Goal: Task Accomplishment & Management: Complete application form

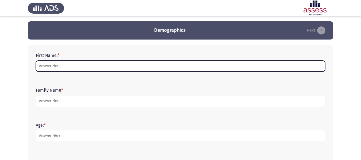
click at [128, 69] on input "First Name: *" at bounding box center [180, 66] width 289 height 11
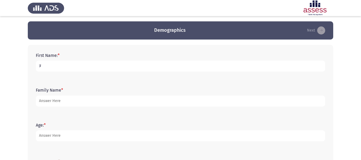
type input "ل"
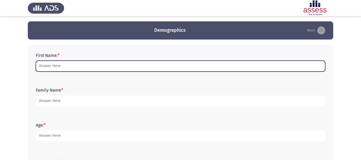
type input "n"
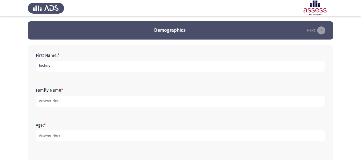
type input "bishoy"
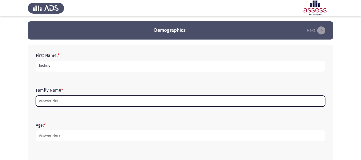
click at [80, 100] on input "Family Name *" at bounding box center [180, 101] width 289 height 11
type input "e"
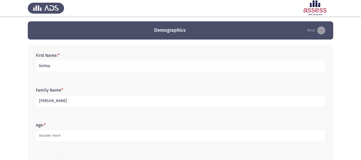
type input "[PERSON_NAME]"
click at [39, 64] on input "bishoy" at bounding box center [180, 66] width 289 height 11
click at [41, 66] on input "bishoy" at bounding box center [180, 66] width 289 height 11
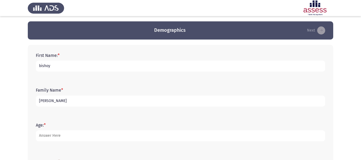
click at [41, 65] on input "bishoy" at bounding box center [180, 66] width 289 height 11
type input "Bishoy"
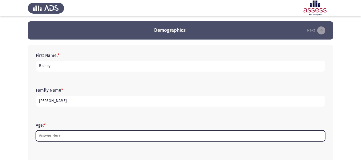
click at [111, 135] on input "Age: *" at bounding box center [180, 135] width 289 height 11
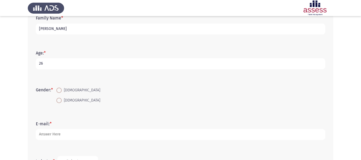
scroll to position [92, 0]
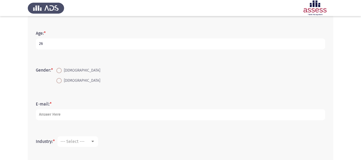
type input "26"
click at [64, 69] on span "[DEMOGRAPHIC_DATA]" at bounding box center [81, 70] width 38 height 6
click at [62, 69] on input "[DEMOGRAPHIC_DATA]" at bounding box center [58, 70] width 5 height 5
radio input "true"
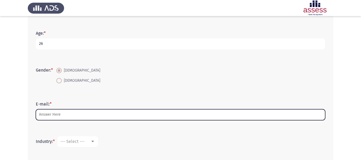
click at [62, 113] on input "E-mail: *" at bounding box center [180, 114] width 289 height 11
type input "B"
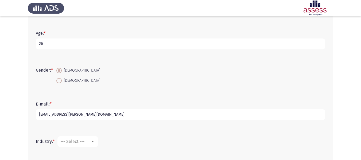
type input "[EMAIL_ADDRESS][PERSON_NAME][DOMAIN_NAME]"
click at [94, 140] on div at bounding box center [92, 141] width 5 height 4
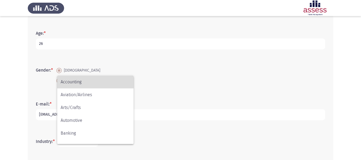
click at [97, 85] on span "Accounting" at bounding box center [95, 82] width 69 height 13
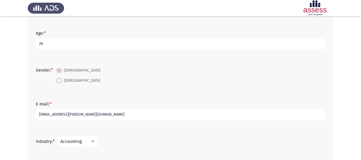
scroll to position [148, 0]
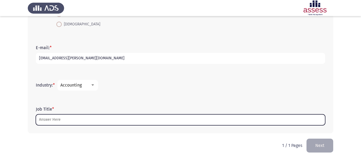
click at [149, 124] on input "Job Title *" at bounding box center [180, 119] width 289 height 11
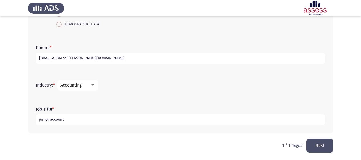
type input "junior account"
click at [323, 147] on button "Next" at bounding box center [319, 146] width 27 height 14
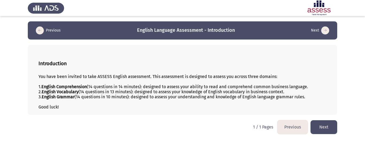
click at [322, 125] on button "Next" at bounding box center [323, 127] width 27 height 14
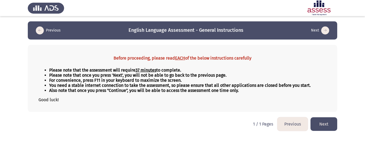
click at [322, 125] on button "Next" at bounding box center [323, 124] width 27 height 14
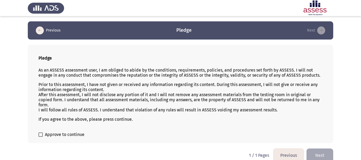
scroll to position [7, 0]
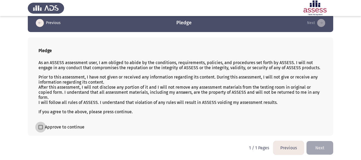
click at [76, 127] on span "Approve to continue" at bounding box center [64, 127] width 39 height 6
click at [41, 129] on input "Approve to continue" at bounding box center [40, 129] width 0 height 0
checkbox input "true"
click at [319, 147] on button "Next" at bounding box center [319, 148] width 27 height 14
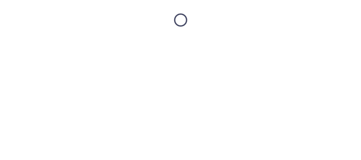
scroll to position [0, 0]
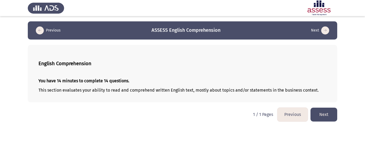
click at [322, 118] on button "Next" at bounding box center [323, 115] width 27 height 14
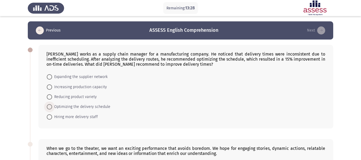
click at [51, 107] on span at bounding box center [49, 106] width 5 height 5
click at [51, 107] on input "Optimizing the delivery schedule" at bounding box center [49, 106] width 5 height 5
radio input "true"
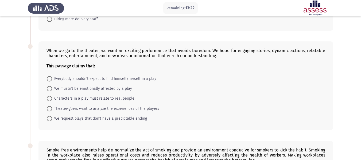
scroll to position [109, 0]
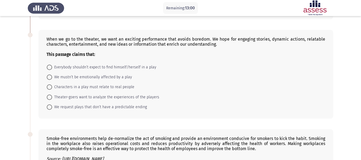
drag, startPoint x: 50, startPoint y: 39, endPoint x: 199, endPoint y: 38, distance: 148.7
click at [199, 38] on div "When we go to the theater, we want an exciting performance that avoids boredom.…" at bounding box center [185, 47] width 278 height 20
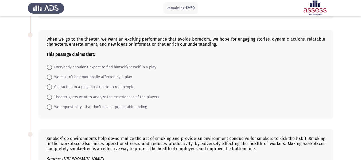
click at [199, 38] on div "When we go to the theater, we want an exciting performance that avoids boredom.…" at bounding box center [185, 47] width 278 height 20
click at [50, 86] on span at bounding box center [49, 86] width 5 height 5
click at [50, 86] on input "Characters in a play must relate to real people" at bounding box center [49, 86] width 5 height 5
radio input "true"
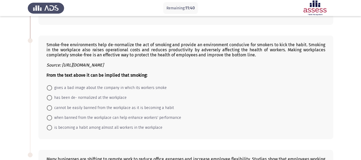
scroll to position [204, 0]
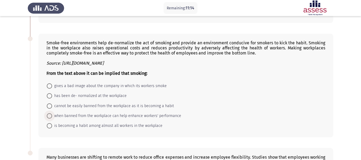
click at [49, 114] on span at bounding box center [49, 115] width 5 height 5
click at [49, 114] on input "when banned from the workplace can help enhance workers' performance" at bounding box center [49, 115] width 5 height 5
radio input "true"
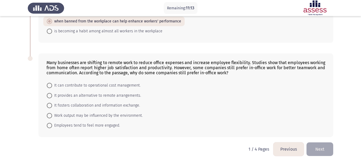
scroll to position [302, 0]
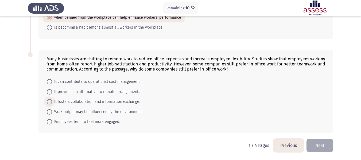
click at [49, 100] on span at bounding box center [49, 101] width 5 height 5
click at [49, 100] on input "It fosters collaboration and information exchange." at bounding box center [49, 101] width 5 height 5
radio input "true"
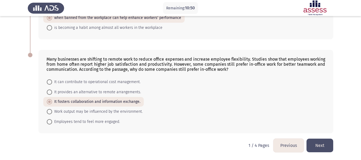
click at [319, 145] on button "Next" at bounding box center [319, 146] width 27 height 14
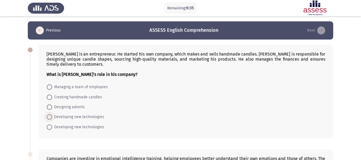
click at [51, 117] on span at bounding box center [49, 116] width 5 height 5
click at [51, 117] on input "Developing new technologies" at bounding box center [49, 116] width 5 height 5
radio input "true"
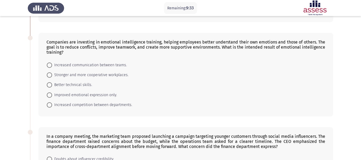
scroll to position [117, 0]
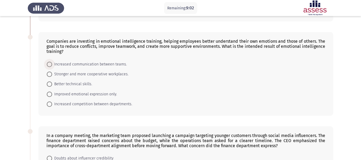
click at [50, 65] on span at bounding box center [49, 64] width 5 height 5
click at [50, 65] on input "Increased communication between teams." at bounding box center [49, 64] width 5 height 5
radio input "true"
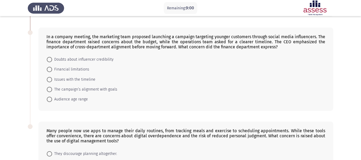
scroll to position [217, 0]
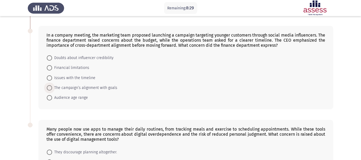
click at [48, 89] on span at bounding box center [49, 87] width 5 height 5
click at [48, 89] on input "The campaign’s alignment with goals" at bounding box center [49, 87] width 5 height 5
radio input "true"
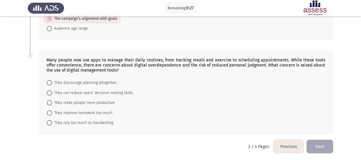
scroll to position [287, 0]
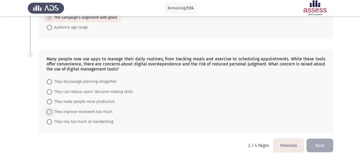
click at [50, 112] on span at bounding box center [49, 111] width 5 height 5
click at [50, 112] on input "They improve teamwork too much." at bounding box center [49, 111] width 5 height 5
radio input "true"
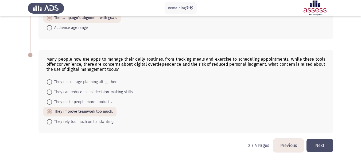
click at [312, 144] on button "Next" at bounding box center [319, 146] width 27 height 14
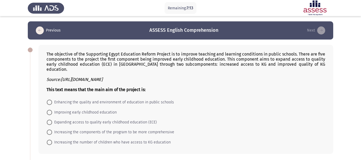
scroll to position [4, 0]
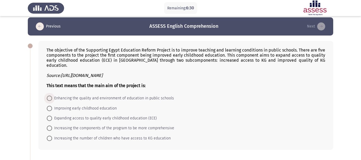
click at [156, 95] on span "Enhancing the quality and environment of education in public schools" at bounding box center [113, 98] width 122 height 6
click at [52, 96] on input "Enhancing the quality and environment of education in public schools" at bounding box center [49, 98] width 5 height 5
radio input "true"
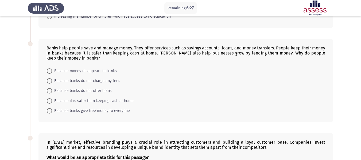
scroll to position [126, 0]
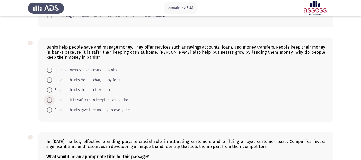
click at [99, 97] on span "Because it is safer than keeping cash at home" at bounding box center [92, 100] width 81 height 6
click at [52, 97] on input "Because it is safer than keeping cash at home" at bounding box center [49, 99] width 5 height 5
radio input "true"
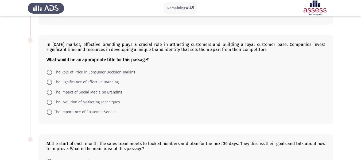
scroll to position [223, 0]
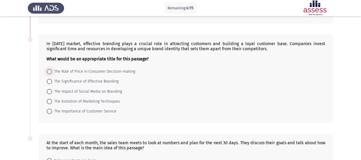
click at [101, 68] on span "The Role of Price in Consumer Decision-making" at bounding box center [93, 71] width 83 height 6
click at [52, 69] on input "The Role of Price in Consumer Decision-making" at bounding box center [49, 71] width 5 height 5
radio input "true"
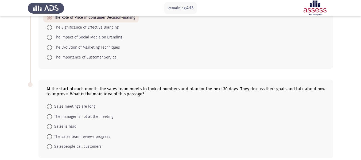
scroll to position [297, 0]
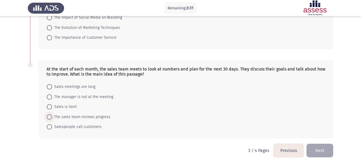
click at [101, 114] on span "The sales team reviews progress" at bounding box center [81, 117] width 58 height 6
click at [52, 114] on input "The sales team reviews progress" at bounding box center [49, 116] width 5 height 5
radio input "true"
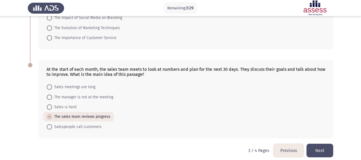
click at [323, 144] on button "Next" at bounding box center [319, 151] width 27 height 14
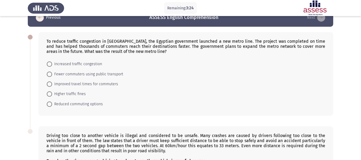
scroll to position [12, 0]
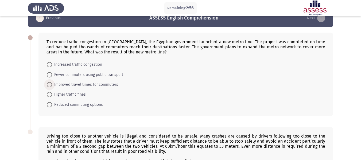
click at [112, 85] on span "Improved travel times for commuters" at bounding box center [85, 84] width 66 height 6
click at [52, 85] on input "Improved travel times for commuters" at bounding box center [49, 84] width 5 height 5
radio input "true"
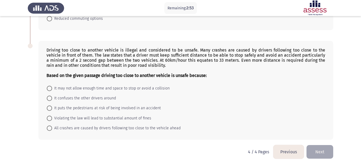
scroll to position [102, 0]
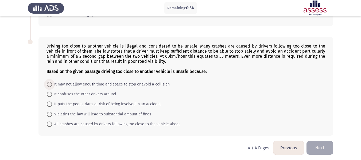
click at [145, 82] on span "It may not allow enough time and space to stop or avoid a collision" at bounding box center [110, 84] width 117 height 6
click at [52, 82] on input "It may not allow enough time and space to stop or avoid a collision" at bounding box center [49, 84] width 5 height 5
radio input "true"
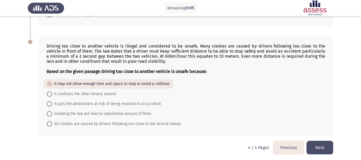
click at [319, 146] on button "Next" at bounding box center [319, 148] width 27 height 14
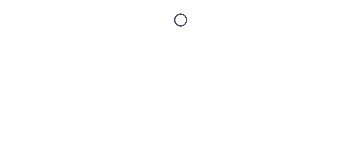
scroll to position [0, 0]
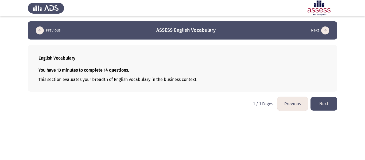
click at [319, 106] on button "Next" at bounding box center [323, 104] width 27 height 14
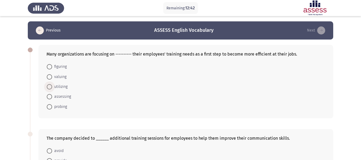
click at [63, 86] on span "utilizing" at bounding box center [59, 87] width 15 height 6
click at [52, 86] on input "utilizing" at bounding box center [49, 86] width 5 height 5
radio input "true"
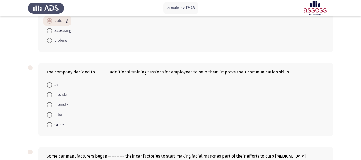
scroll to position [66, 0]
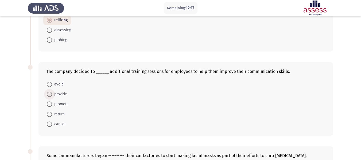
click at [56, 95] on span "provide" at bounding box center [59, 94] width 15 height 6
click at [52, 95] on input "provide" at bounding box center [49, 94] width 5 height 5
radio input "true"
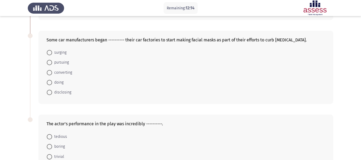
scroll to position [182, 0]
click at [58, 83] on span "doing" at bounding box center [57, 81] width 11 height 6
click at [52, 83] on input "doing" at bounding box center [49, 81] width 5 height 5
radio input "true"
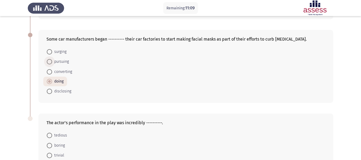
click at [65, 62] on span "pursuing" at bounding box center [60, 61] width 17 height 6
click at [52, 62] on input "pursuing" at bounding box center [49, 61] width 5 height 5
radio input "true"
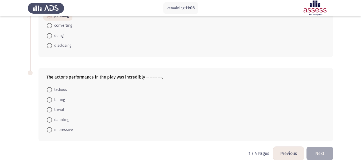
scroll to position [236, 0]
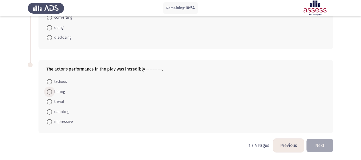
click at [51, 93] on span at bounding box center [49, 91] width 5 height 5
click at [51, 93] on input "boring" at bounding box center [49, 91] width 5 height 5
radio input "true"
click at [329, 140] on button "Next" at bounding box center [319, 146] width 27 height 14
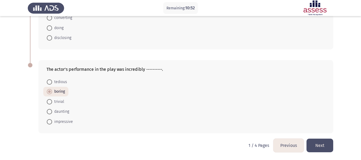
scroll to position [0, 0]
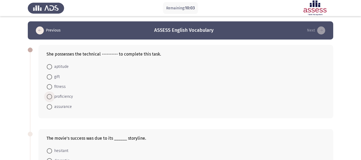
click at [58, 95] on span "proficiency" at bounding box center [62, 96] width 21 height 6
click at [52, 95] on input "proficiency" at bounding box center [49, 96] width 5 height 5
radio input "true"
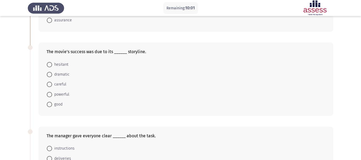
scroll to position [88, 0]
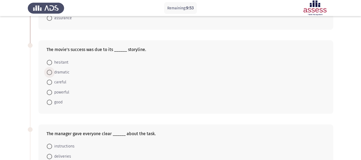
click at [67, 73] on span "dramatic" at bounding box center [60, 72] width 17 height 6
click at [52, 73] on input "dramatic" at bounding box center [49, 72] width 5 height 5
radio input "true"
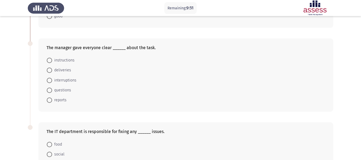
scroll to position [175, 0]
click at [61, 99] on span "reports" at bounding box center [59, 99] width 14 height 6
click at [52, 99] on input "reports" at bounding box center [49, 99] width 5 height 5
radio input "true"
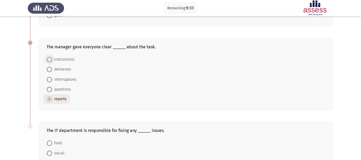
click at [58, 60] on span "instructions" at bounding box center [63, 59] width 22 height 6
click at [52, 60] on input "instructions" at bounding box center [49, 59] width 5 height 5
radio input "true"
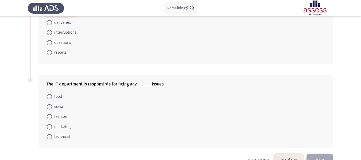
scroll to position [225, 0]
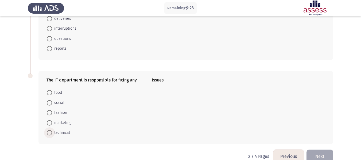
click at [65, 133] on span "technical" at bounding box center [61, 132] width 18 height 6
click at [52, 133] on input "technical" at bounding box center [49, 132] width 5 height 5
radio input "true"
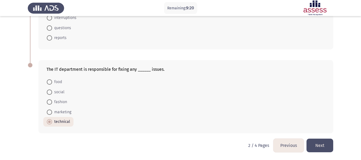
click at [327, 145] on button "Next" at bounding box center [319, 146] width 27 height 14
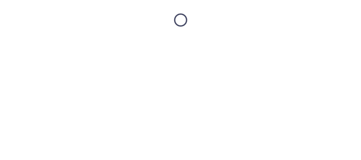
scroll to position [0, 0]
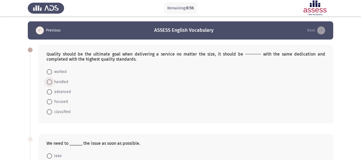
click at [62, 81] on span "handled" at bounding box center [60, 82] width 16 height 6
click at [52, 81] on input "handled" at bounding box center [49, 81] width 5 height 5
radio input "true"
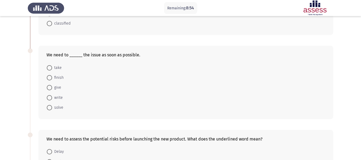
scroll to position [90, 0]
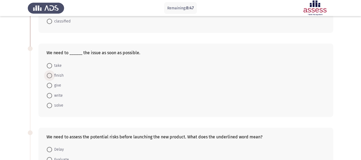
click at [55, 75] on span "finish" at bounding box center [57, 75] width 11 height 6
click at [52, 75] on input "finish" at bounding box center [49, 75] width 5 height 5
radio input "true"
click at [55, 103] on span "solve" at bounding box center [57, 105] width 11 height 6
click at [52, 103] on input "solve" at bounding box center [49, 104] width 5 height 5
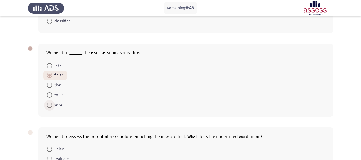
radio input "true"
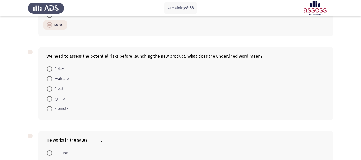
scroll to position [169, 0]
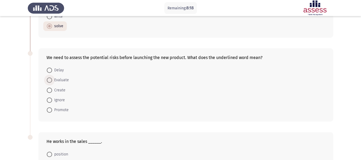
click at [64, 80] on span "Evaluate" at bounding box center [60, 80] width 17 height 6
click at [52, 80] on input "Evaluate" at bounding box center [49, 79] width 5 height 5
radio input "true"
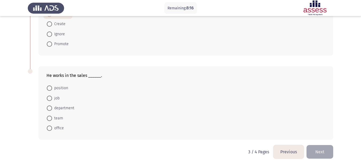
scroll to position [241, 0]
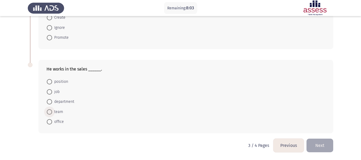
click at [50, 111] on span at bounding box center [49, 111] width 5 height 5
click at [50, 111] on input "team" at bounding box center [49, 111] width 5 height 5
radio input "true"
click at [323, 145] on button "Next" at bounding box center [319, 146] width 27 height 14
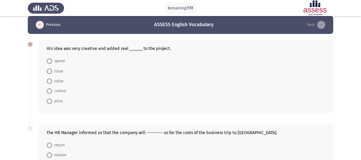
scroll to position [5, 0]
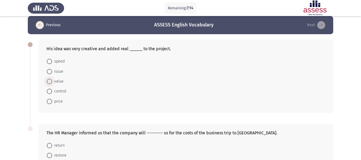
click at [54, 80] on span "value" at bounding box center [57, 81] width 11 height 6
click at [52, 80] on input "value" at bounding box center [49, 81] width 5 height 5
radio input "true"
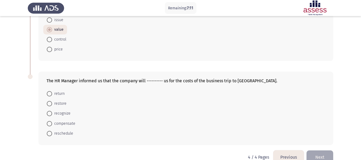
scroll to position [69, 0]
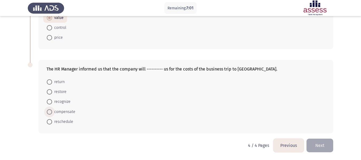
click at [69, 112] on span "compensate" at bounding box center [63, 112] width 23 height 6
click at [52, 112] on input "compensate" at bounding box center [49, 111] width 5 height 5
radio input "true"
click at [317, 142] on button "Next" at bounding box center [319, 146] width 27 height 14
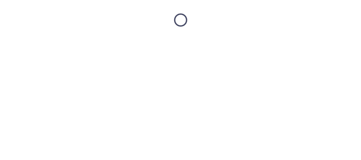
scroll to position [0, 0]
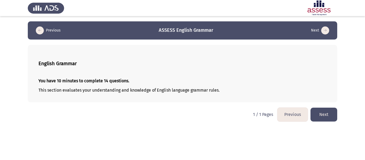
click at [330, 118] on button "Next" at bounding box center [323, 115] width 27 height 14
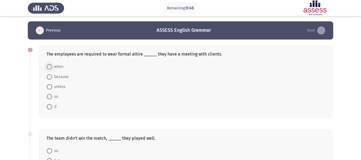
click at [60, 69] on span "when" at bounding box center [57, 67] width 11 height 6
click at [52, 69] on input "when" at bounding box center [49, 66] width 5 height 5
radio input "true"
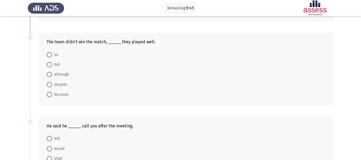
scroll to position [99, 0]
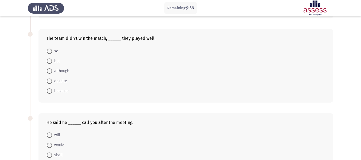
click at [62, 72] on span "although" at bounding box center [60, 71] width 17 height 6
click at [52, 72] on input "although" at bounding box center [49, 70] width 5 height 5
radio input "true"
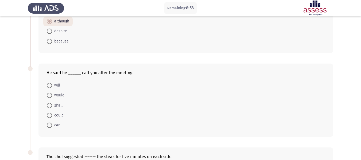
scroll to position [153, 0]
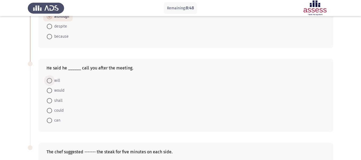
click at [50, 82] on span at bounding box center [49, 80] width 5 height 5
click at [50, 82] on input "will" at bounding box center [49, 80] width 5 height 5
radio input "true"
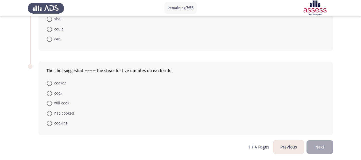
scroll to position [236, 0]
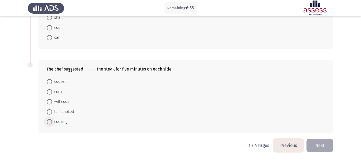
click at [60, 120] on span "cooking" at bounding box center [59, 121] width 15 height 6
click at [52, 120] on input "cooking" at bounding box center [49, 121] width 5 height 5
radio input "true"
click at [313, 141] on button "Next" at bounding box center [319, 146] width 27 height 14
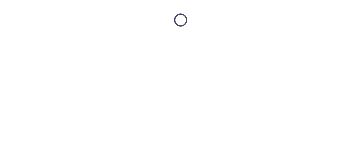
scroll to position [0, 0]
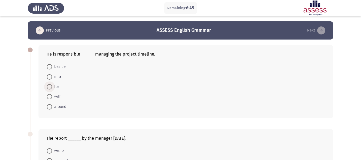
click at [53, 85] on span "for" at bounding box center [55, 87] width 7 height 6
click at [52, 85] on input "for" at bounding box center [49, 86] width 5 height 5
radio input "true"
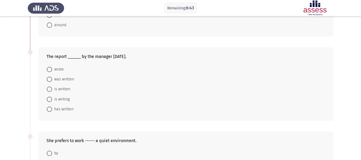
scroll to position [82, 0]
click at [52, 78] on span at bounding box center [49, 78] width 5 height 5
click at [52, 78] on input "was written" at bounding box center [49, 78] width 5 height 5
radio input "true"
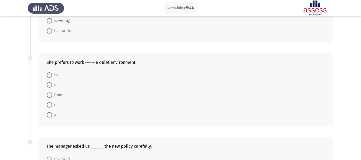
scroll to position [160, 0]
click at [50, 85] on span at bounding box center [49, 83] width 5 height 5
click at [50, 85] on input "in" at bounding box center [49, 83] width 5 height 5
radio input "true"
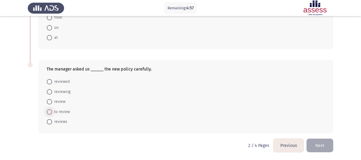
click at [50, 111] on span at bounding box center [49, 111] width 5 height 5
click at [50, 111] on input "to review" at bounding box center [49, 111] width 5 height 5
radio input "true"
click at [311, 143] on button "Next" at bounding box center [319, 146] width 27 height 14
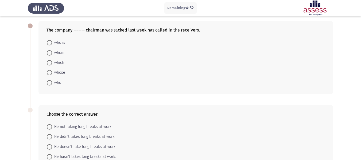
scroll to position [23, 0]
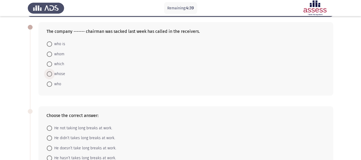
click at [50, 75] on span at bounding box center [49, 73] width 5 height 5
click at [50, 75] on input "whose" at bounding box center [49, 73] width 5 height 5
radio input "true"
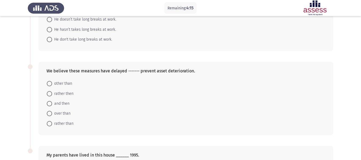
scroll to position [237, 0]
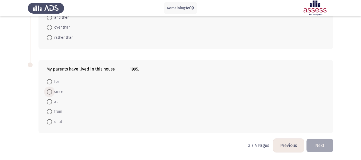
click at [50, 91] on span at bounding box center [49, 91] width 5 height 5
click at [50, 91] on input "since" at bounding box center [49, 91] width 5 height 5
radio input "true"
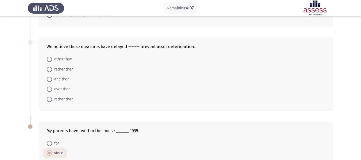
scroll to position [173, 0]
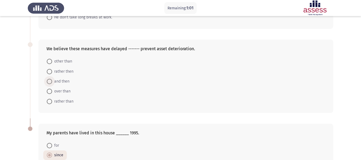
click at [50, 81] on span at bounding box center [49, 81] width 5 height 5
click at [50, 81] on input "and then" at bounding box center [49, 81] width 5 height 5
radio input "true"
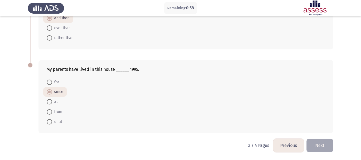
click at [324, 141] on button "Next" at bounding box center [319, 146] width 27 height 14
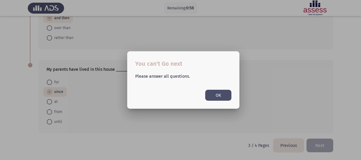
scroll to position [0, 0]
click at [221, 94] on button "OK" at bounding box center [218, 95] width 26 height 11
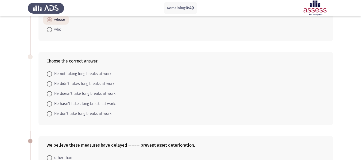
scroll to position [78, 0]
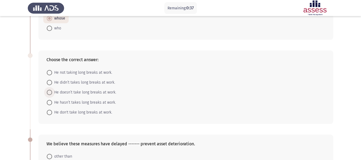
click at [50, 92] on span at bounding box center [49, 92] width 5 height 5
click at [50, 92] on input "He doesn’t take long breaks at work." at bounding box center [49, 92] width 5 height 5
radio input "true"
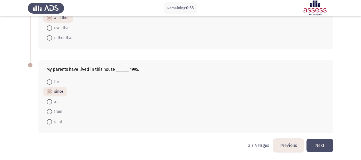
click at [324, 146] on button "Next" at bounding box center [319, 146] width 27 height 14
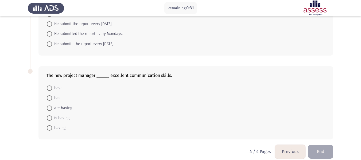
scroll to position [69, 0]
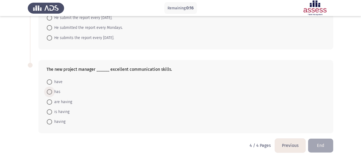
click at [50, 92] on span at bounding box center [49, 91] width 5 height 5
click at [50, 92] on input "has" at bounding box center [49, 91] width 5 height 5
radio input "true"
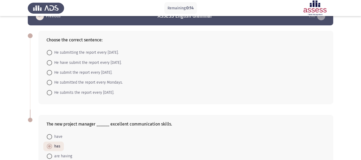
scroll to position [0, 0]
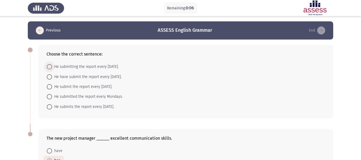
click at [47, 66] on span at bounding box center [49, 66] width 5 height 5
click at [47, 66] on input "He submitting the report every [DATE]." at bounding box center [49, 66] width 5 height 5
radio input "true"
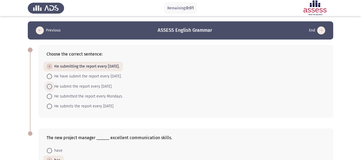
click at [50, 87] on span at bounding box center [49, 86] width 5 height 5
click at [50, 87] on input "He submit the report every [DATE]." at bounding box center [49, 86] width 5 height 5
radio input "true"
